Goal: Task Accomplishment & Management: Complete application form

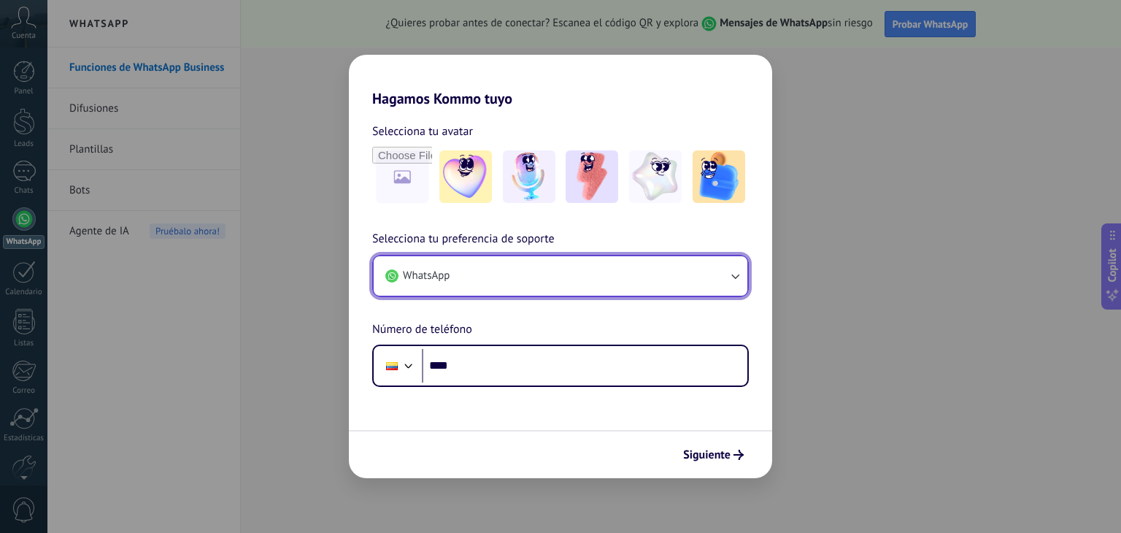
click at [651, 277] on button "WhatsApp" at bounding box center [561, 275] width 374 height 39
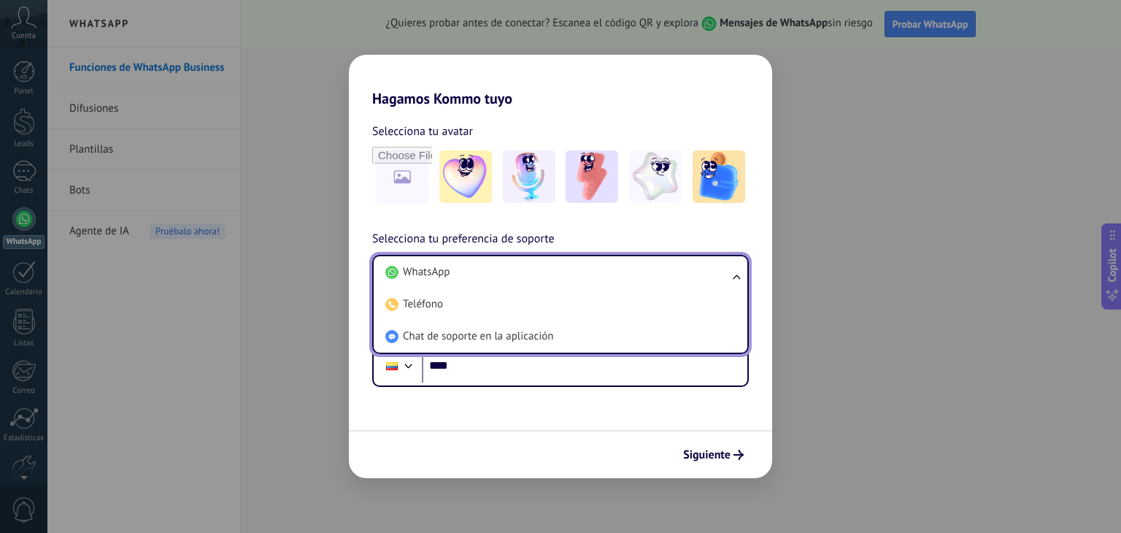
click at [651, 277] on li "WhatsApp" at bounding box center [558, 272] width 356 height 32
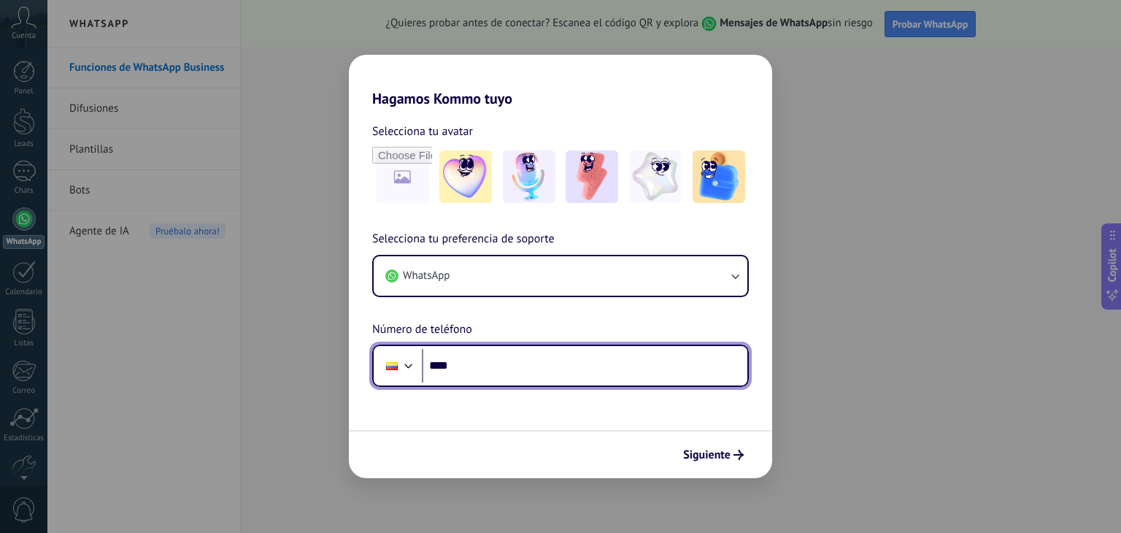
click at [613, 366] on input "****" at bounding box center [585, 366] width 326 height 34
type input "**********"
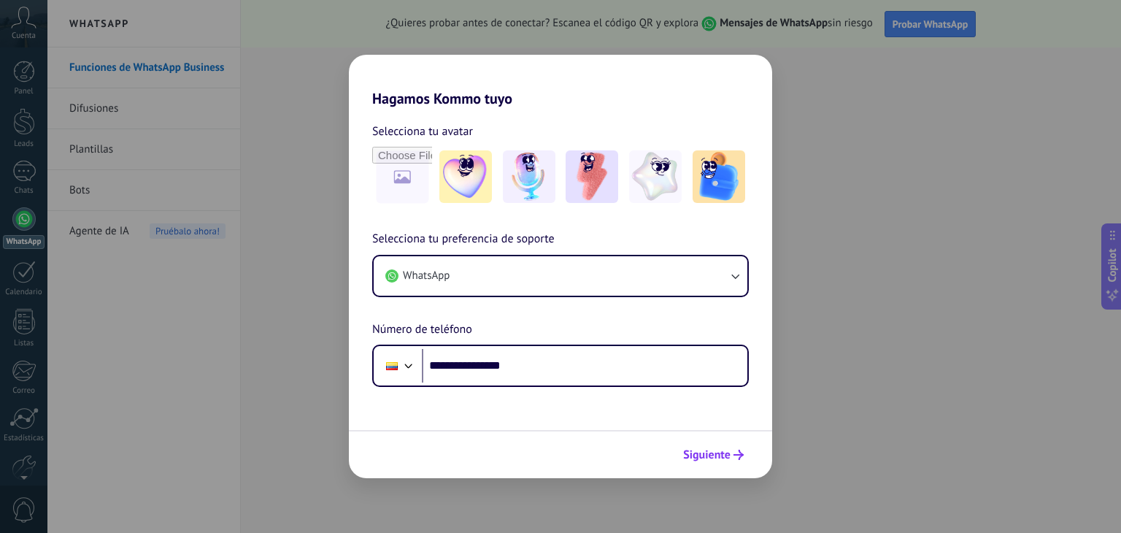
click at [712, 460] on span "Siguiente" at bounding box center [706, 455] width 47 height 10
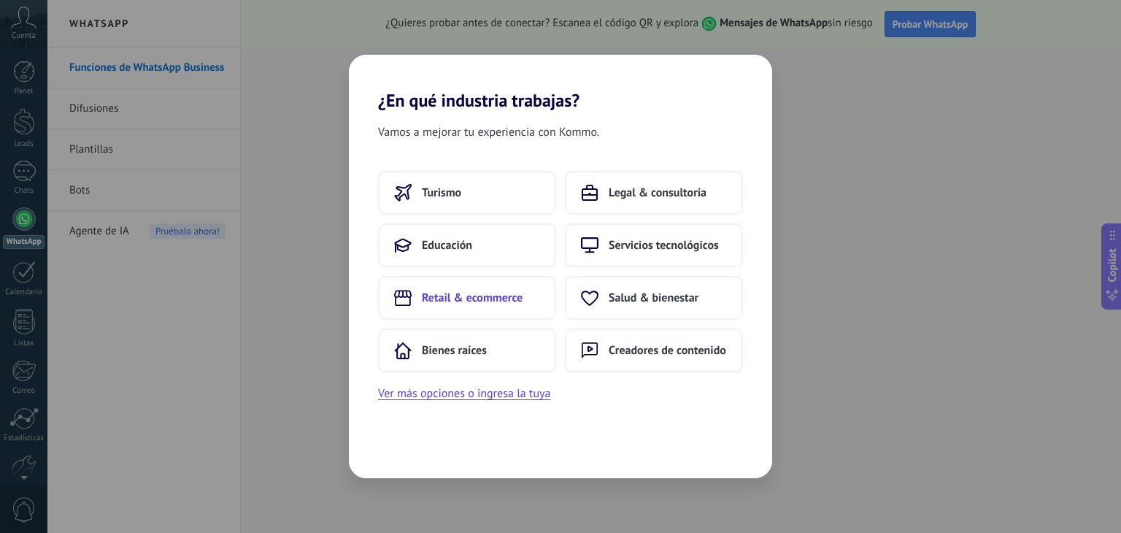
click at [483, 286] on button "Retail & ecommerce" at bounding box center [467, 298] width 178 height 44
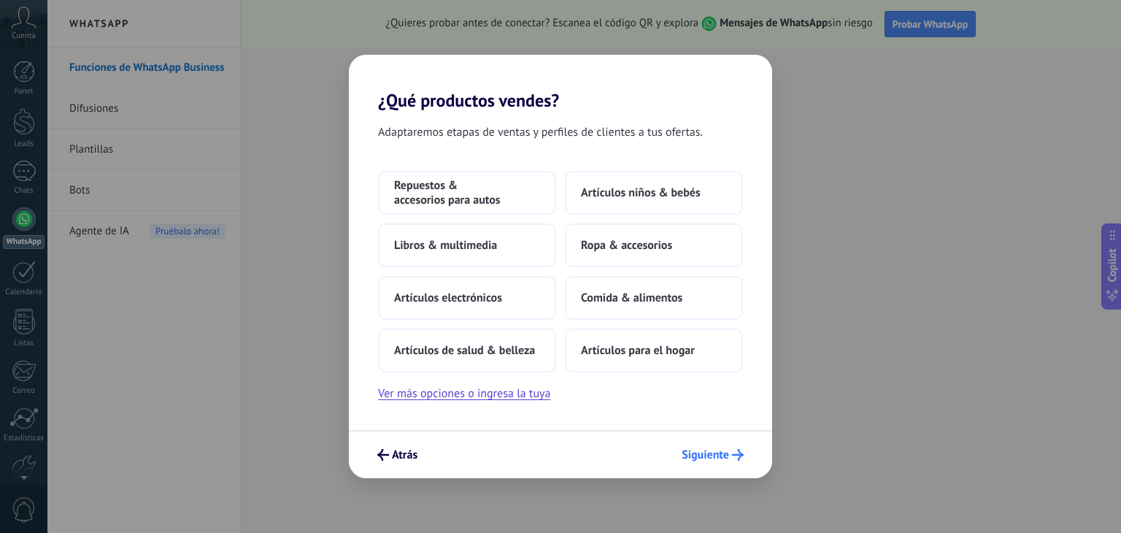
click at [711, 451] on span "Siguiente" at bounding box center [705, 455] width 47 height 10
click at [731, 451] on span "Siguiente" at bounding box center [713, 455] width 62 height 12
drag, startPoint x: 1115, startPoint y: 80, endPoint x: 1117, endPoint y: 107, distance: 27.0
click at [1117, 107] on div "¿Qué productos vendes? Adaptaremos etapas de ventas y perfiles de clientes a tu…" at bounding box center [560, 266] width 1121 height 533
click at [385, 457] on icon "submit" at bounding box center [383, 455] width 12 height 12
